Goal: Obtain resource: Download file/media

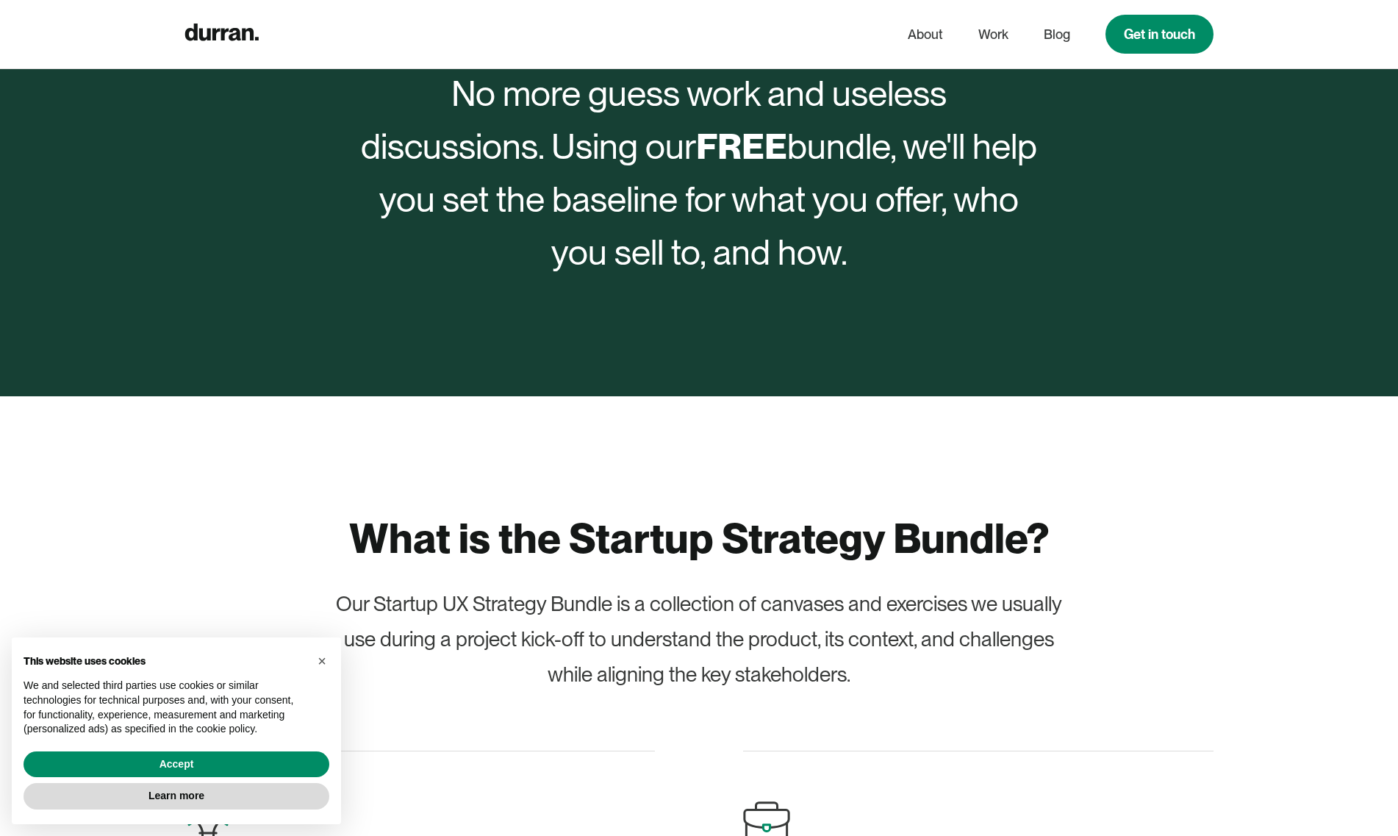
scroll to position [592, 0]
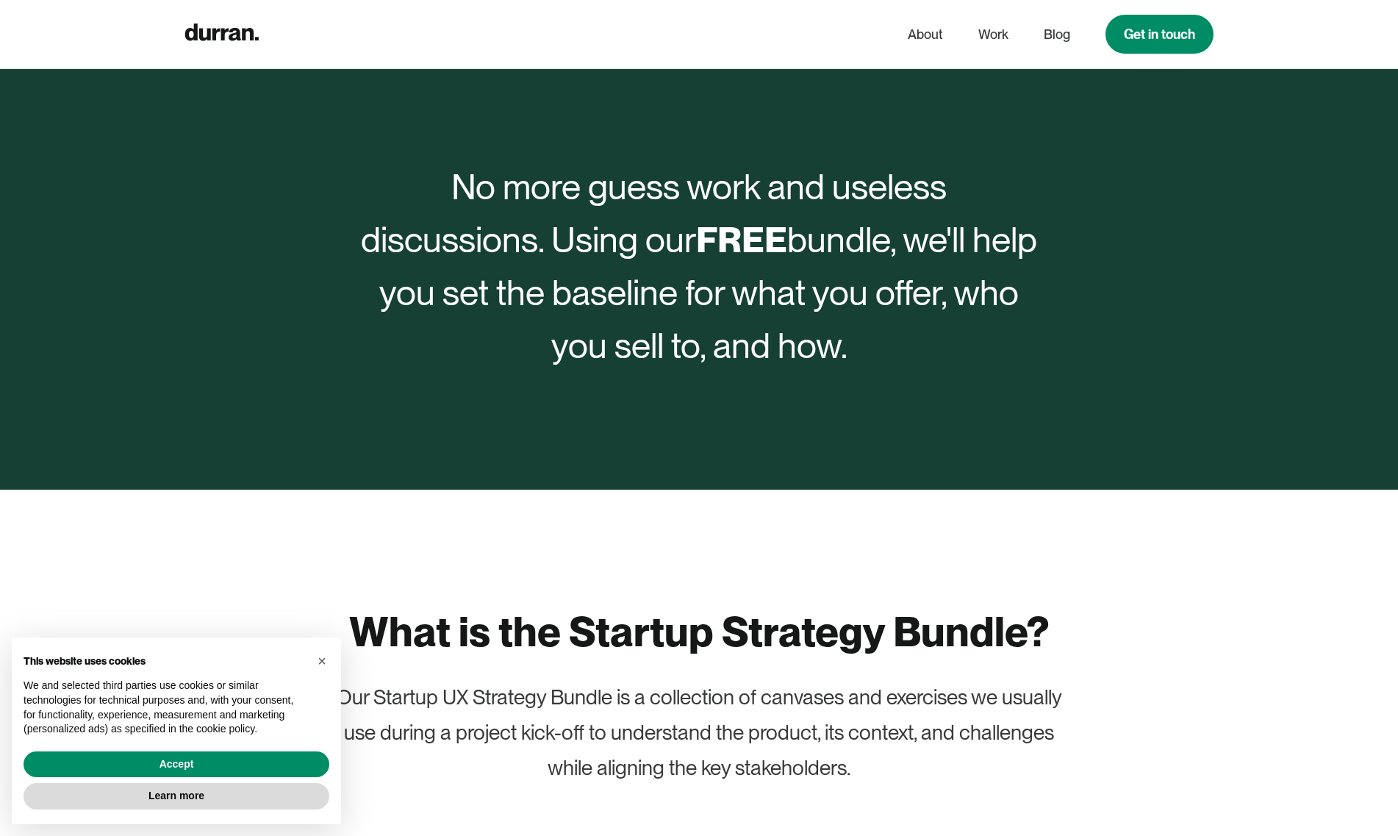
click at [770, 276] on div "No more guess work and useless discussions. Using our FREE bundle, we'll help y…" at bounding box center [699, 266] width 676 height 212
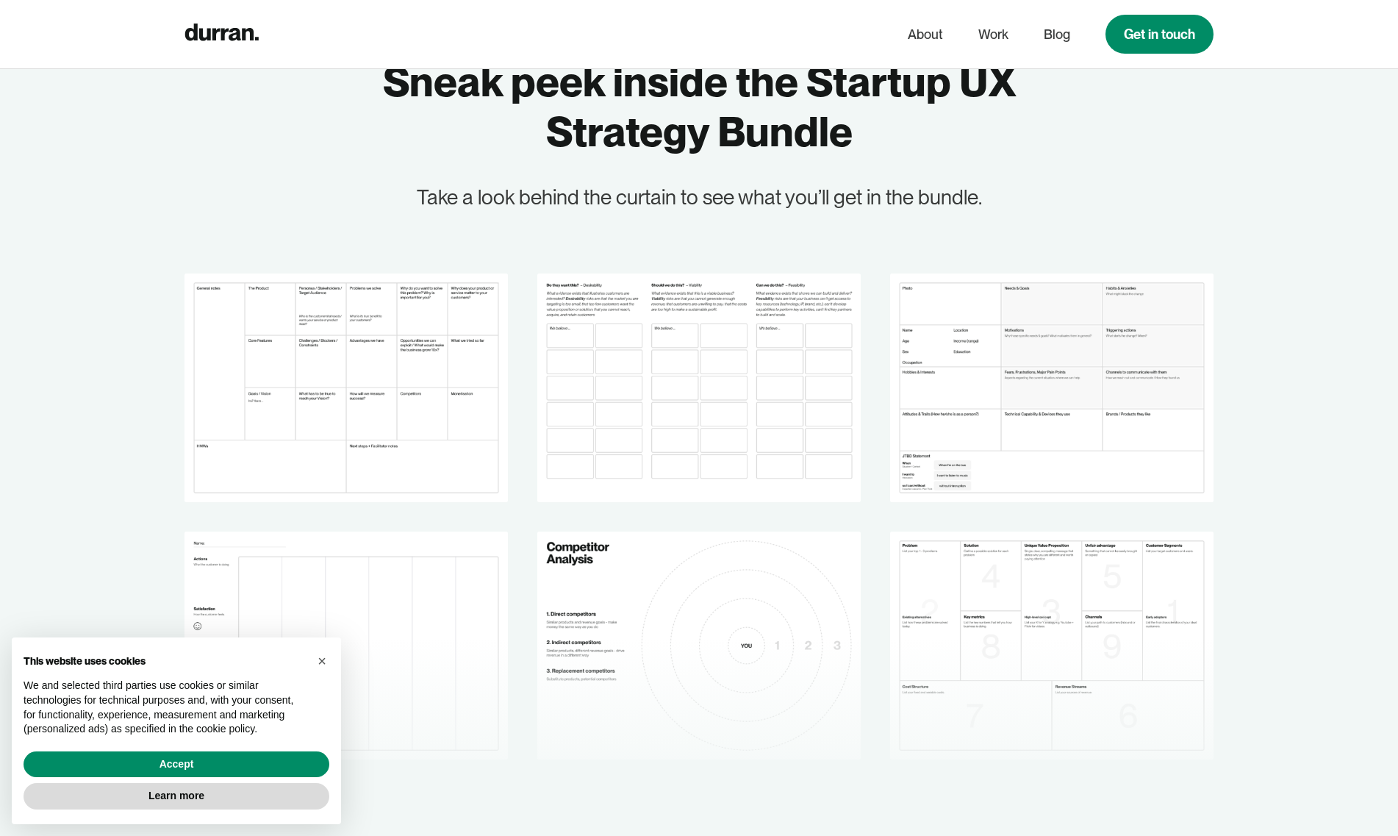
scroll to position [2057, 0]
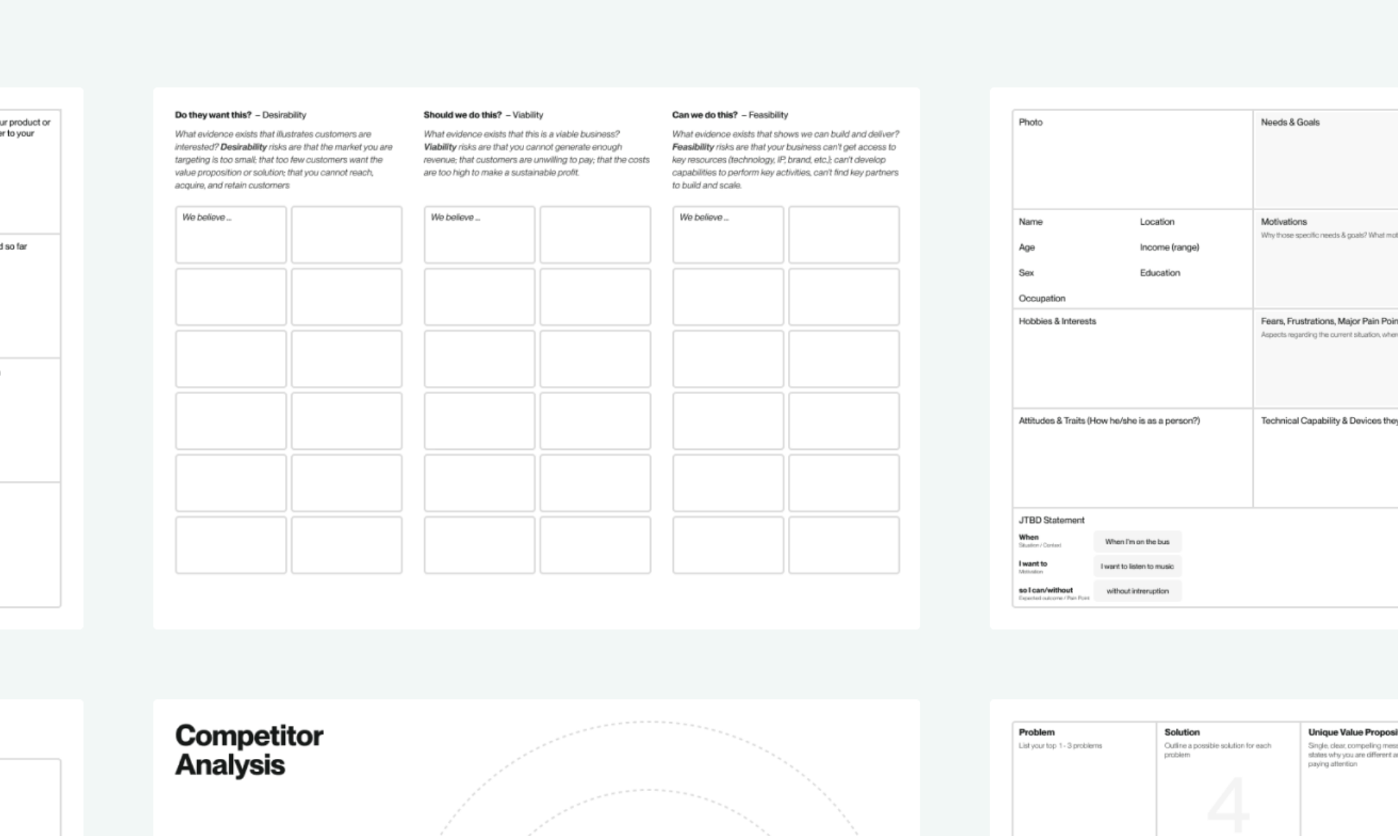
click at [601, 329] on img at bounding box center [699, 381] width 324 height 228
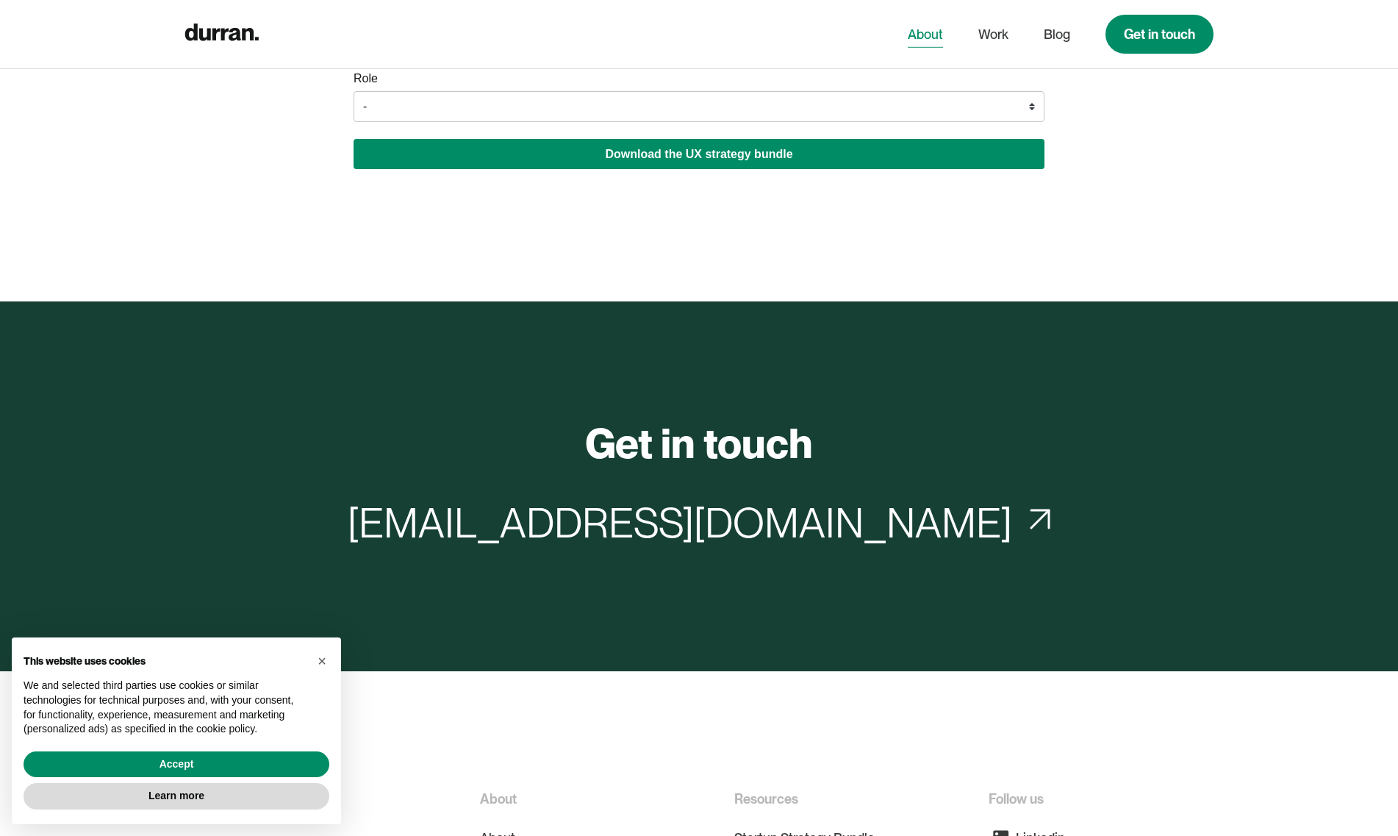
scroll to position [3380, 0]
